Goal: Book appointment/travel/reservation

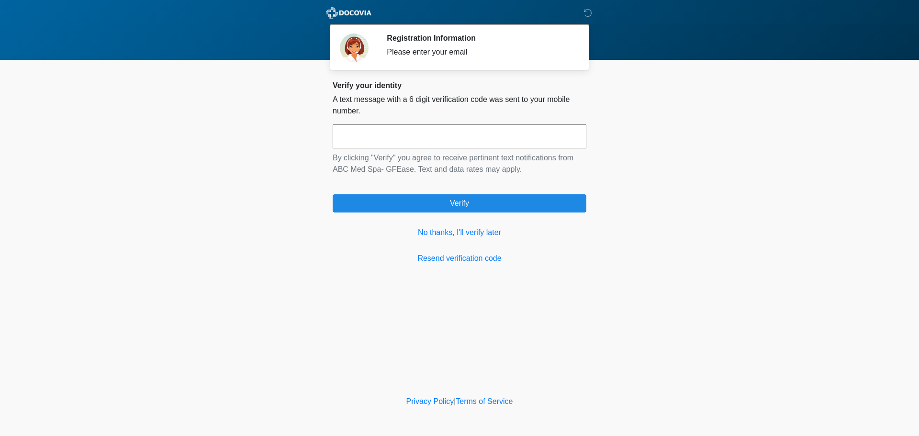
click at [456, 137] on input "text" at bounding box center [460, 136] width 254 height 24
type input "******"
click at [445, 235] on link "No thanks, I'll verify later" at bounding box center [460, 232] width 254 height 11
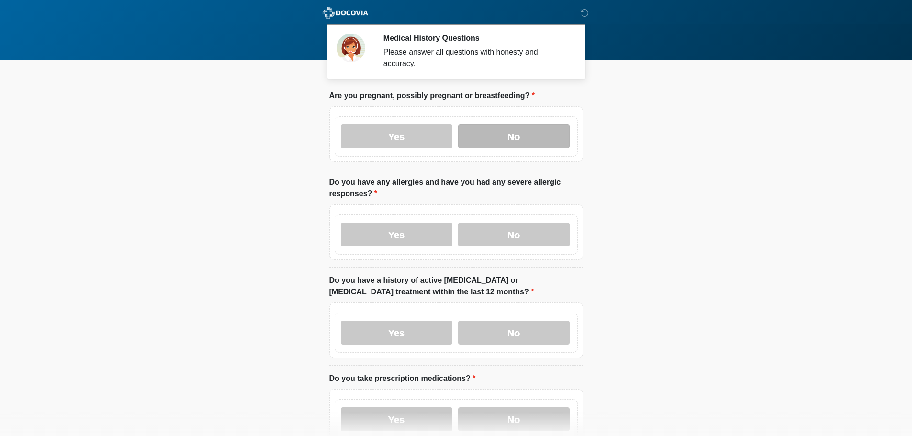
click at [496, 124] on label "No" at bounding box center [514, 136] width 112 height 24
click at [390, 223] on label "Yes" at bounding box center [397, 235] width 112 height 24
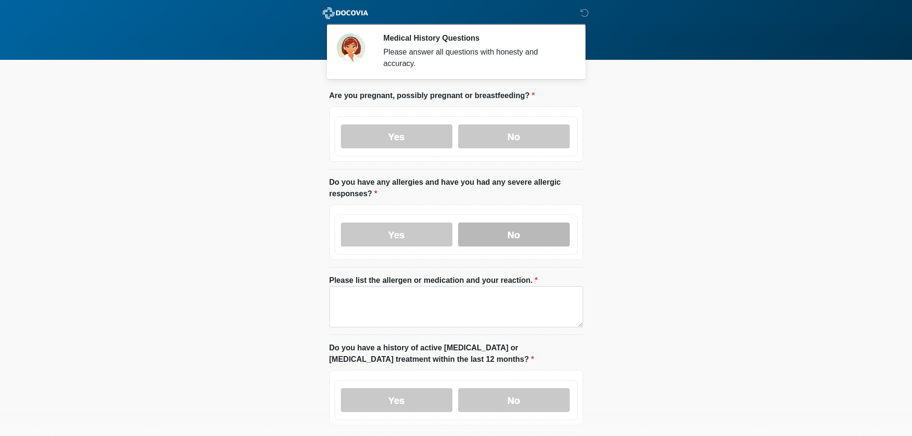
click at [502, 223] on label "No" at bounding box center [514, 235] width 112 height 24
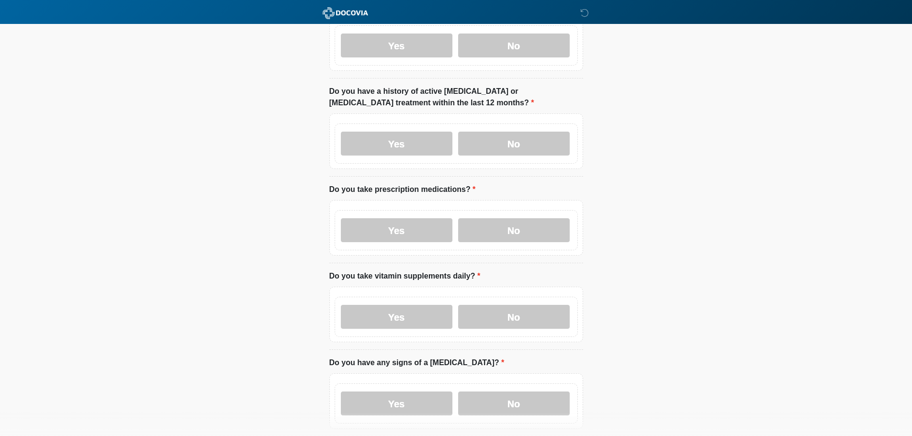
scroll to position [191, 0]
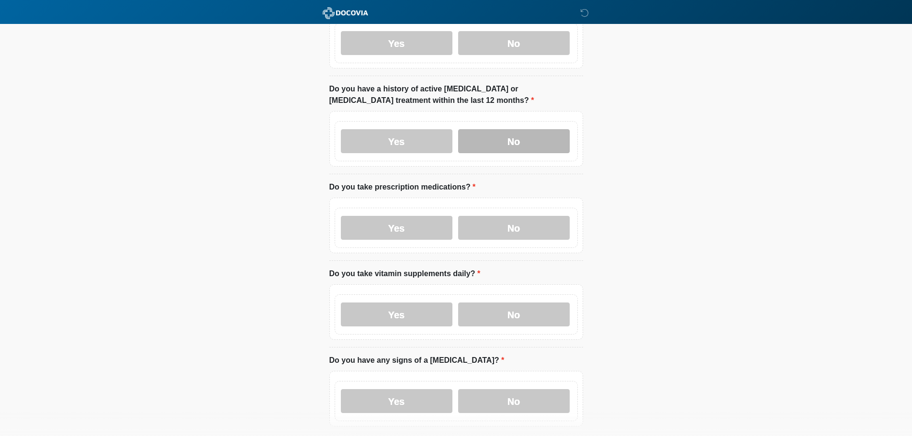
click at [495, 141] on label "No" at bounding box center [514, 141] width 112 height 24
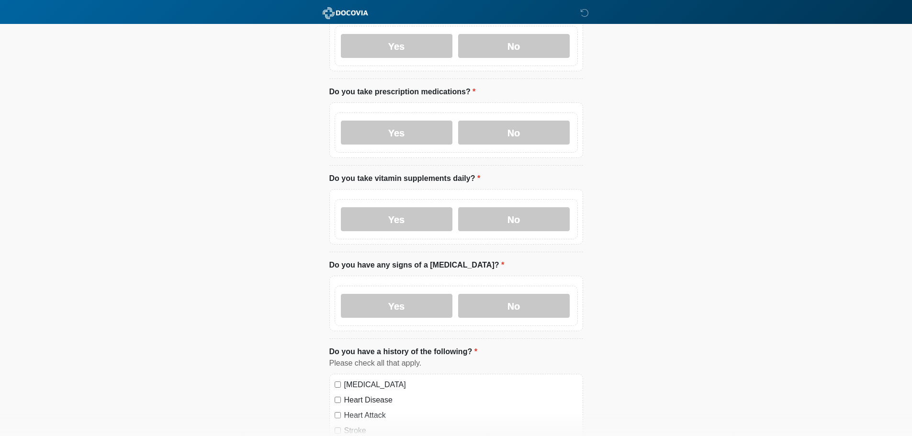
scroll to position [287, 0]
click at [416, 123] on label "Yes" at bounding box center [397, 132] width 112 height 24
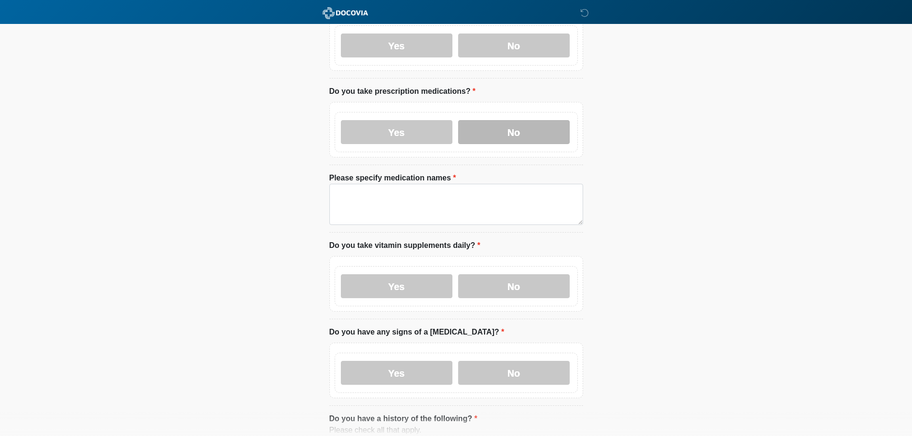
click at [524, 120] on label "No" at bounding box center [514, 132] width 112 height 24
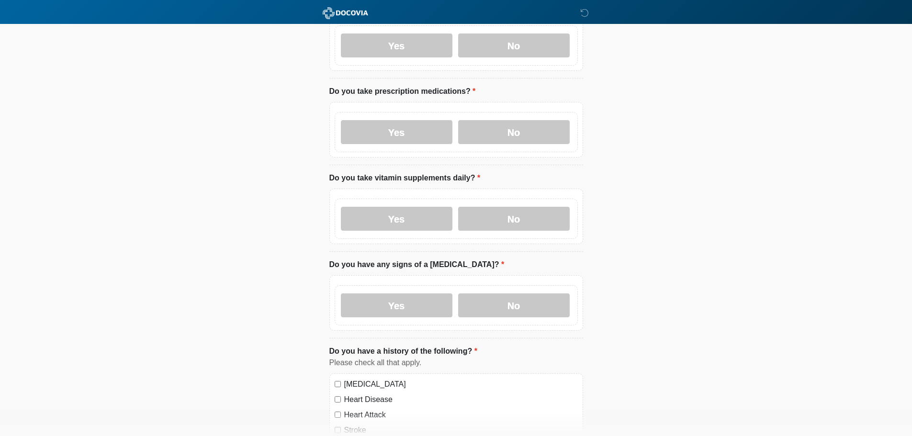
click at [485, 230] on div "Yes No" at bounding box center [456, 217] width 254 height 56
click at [493, 208] on label "No" at bounding box center [514, 219] width 112 height 24
click at [492, 297] on label "No" at bounding box center [514, 305] width 112 height 24
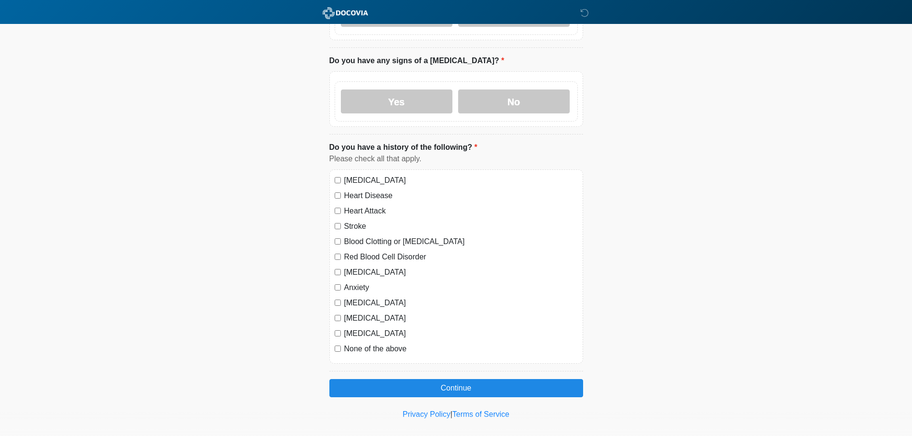
scroll to position [495, 0]
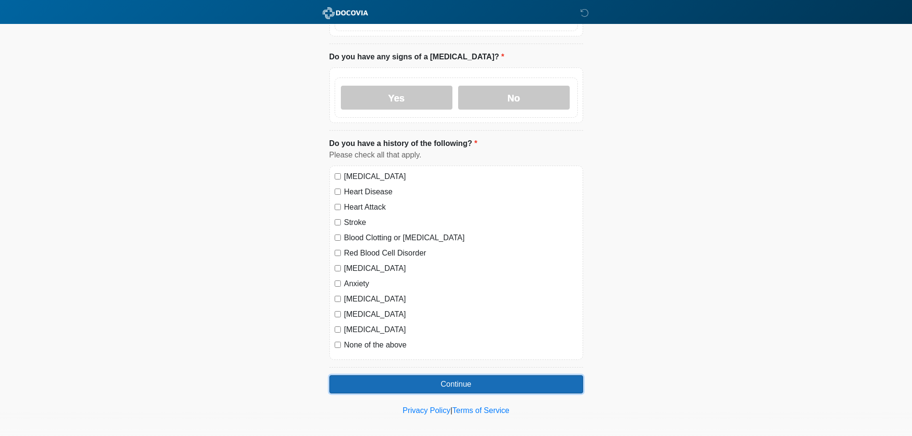
click at [451, 375] on button "Continue" at bounding box center [456, 384] width 254 height 18
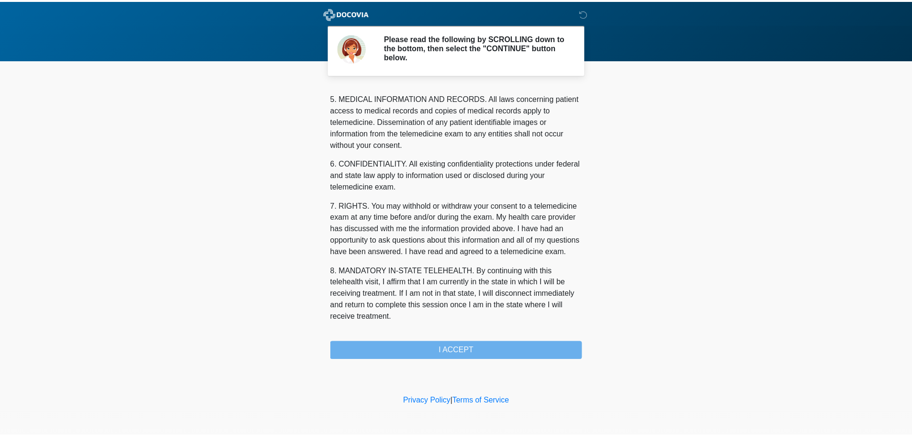
scroll to position [322, 0]
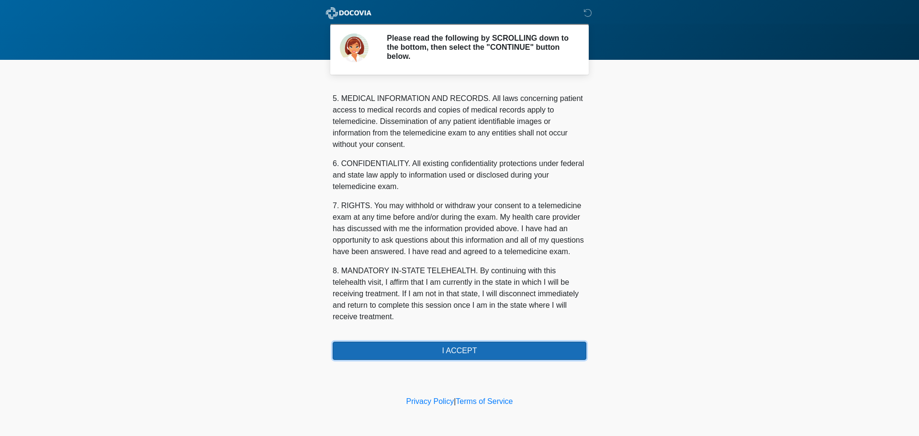
click at [454, 347] on button "I ACCEPT" at bounding box center [460, 351] width 254 height 18
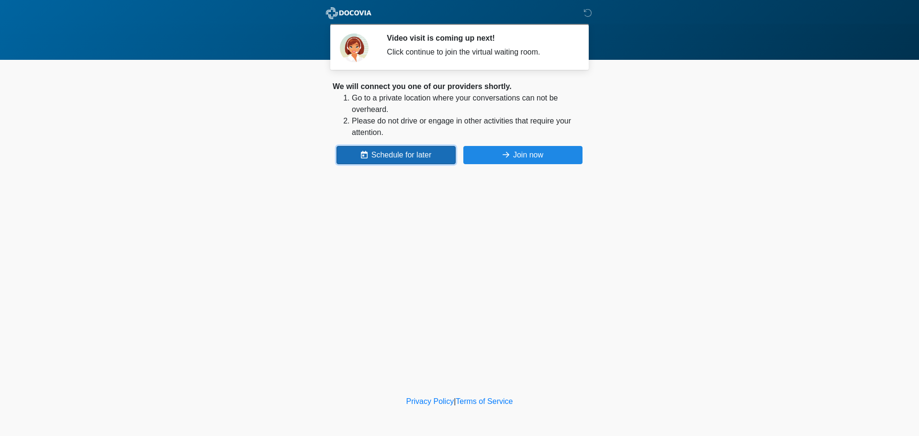
click at [398, 149] on button "Schedule for later" at bounding box center [395, 155] width 119 height 18
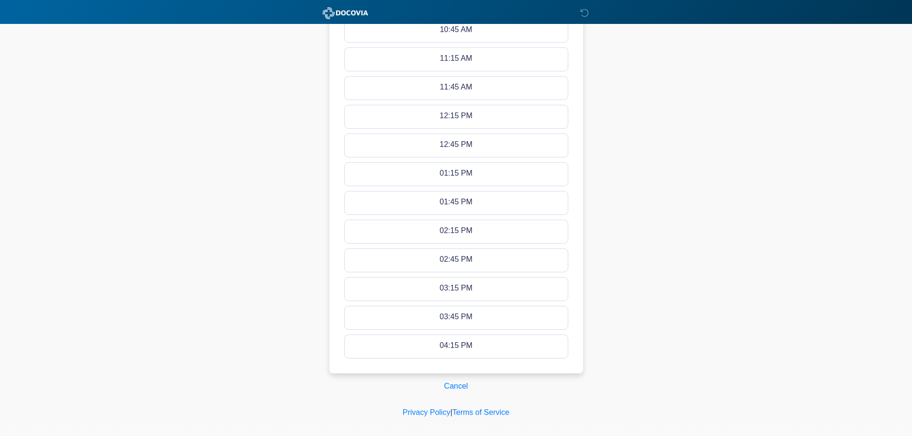
scroll to position [431, 0]
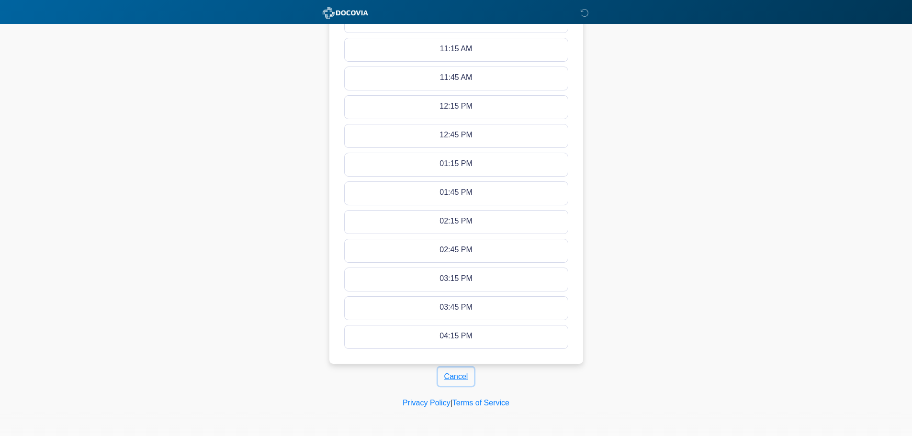
click at [451, 374] on button "Cancel" at bounding box center [456, 377] width 36 height 18
